Goal: Task Accomplishment & Management: Manage account settings

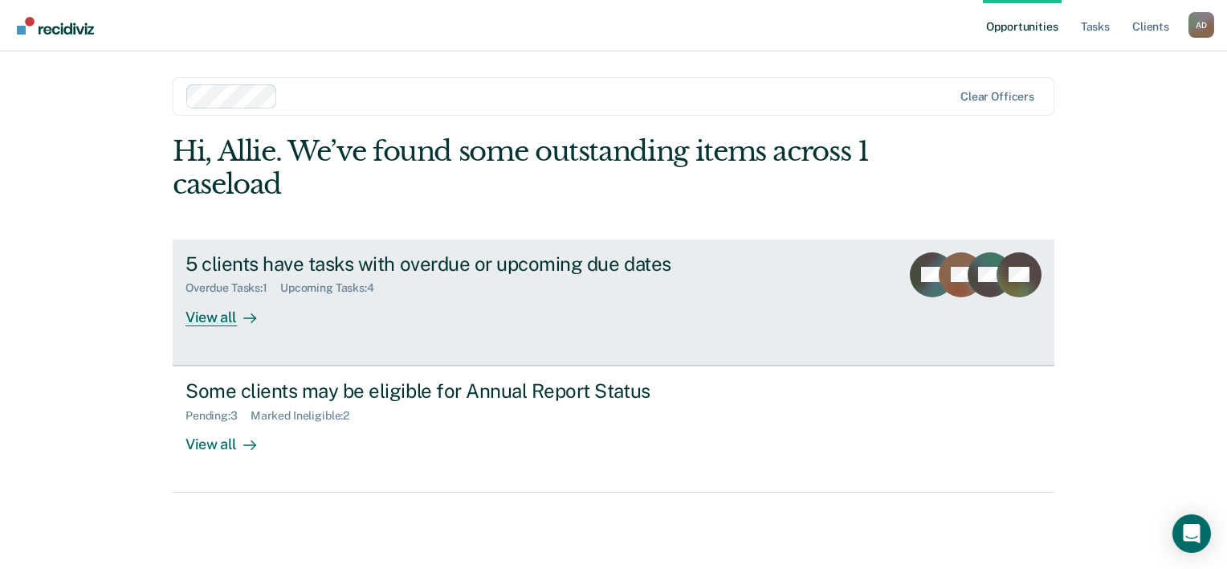
click at [329, 289] on div "Upcoming Tasks : 4" at bounding box center [333, 288] width 107 height 14
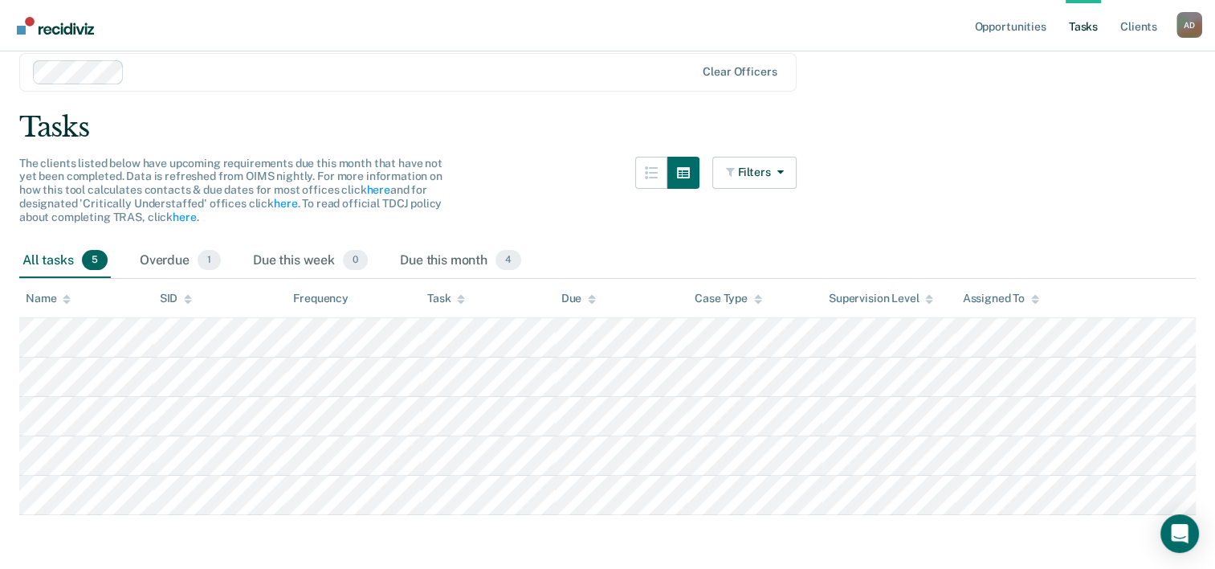
scroll to position [75, 0]
